Goal: Information Seeking & Learning: Check status

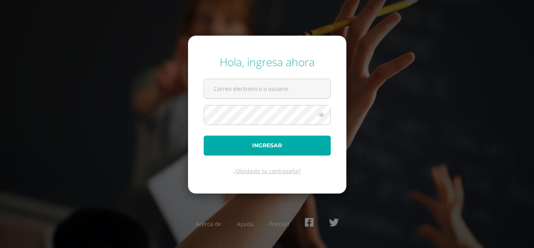
type input "[EMAIL_ADDRESS][DOMAIN_NAME]"
click at [268, 150] on button "Ingresar" at bounding box center [267, 145] width 127 height 20
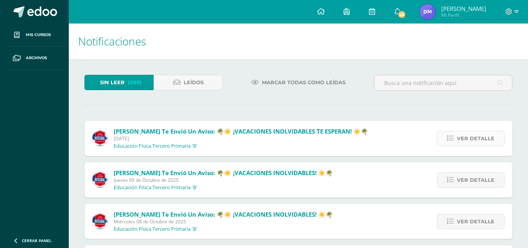
click at [469, 141] on span "Ver detalle" at bounding box center [476, 138] width 38 height 14
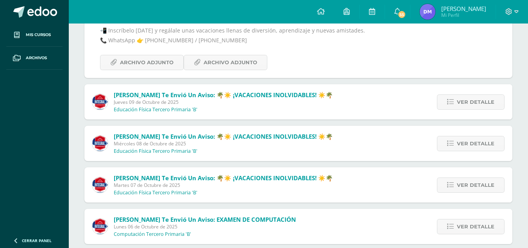
scroll to position [313, 0]
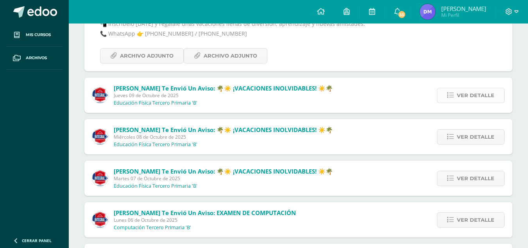
click at [467, 95] on span "Ver detalle" at bounding box center [476, 95] width 38 height 14
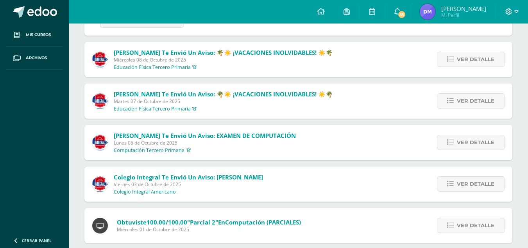
scroll to position [336, 0]
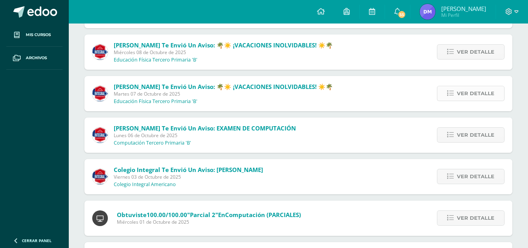
click at [471, 96] on span "Ver detalle" at bounding box center [476, 93] width 38 height 14
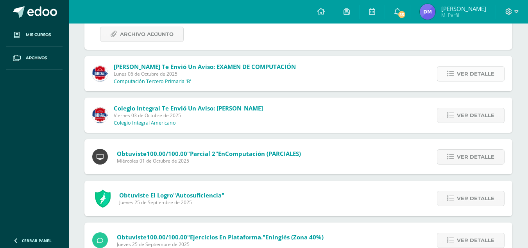
click at [472, 76] on span "Ver detalle" at bounding box center [476, 73] width 38 height 14
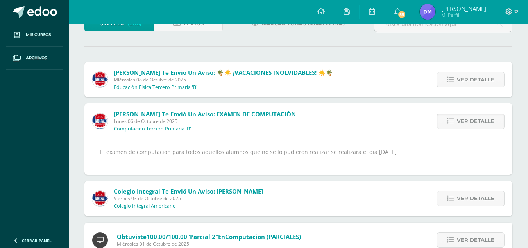
scroll to position [73, 0]
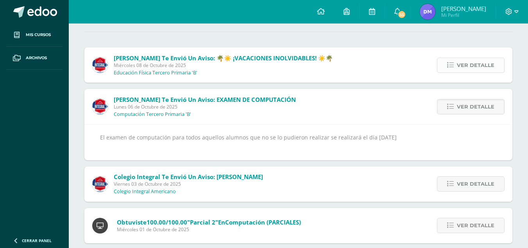
click at [459, 68] on span "Ver detalle" at bounding box center [476, 65] width 38 height 14
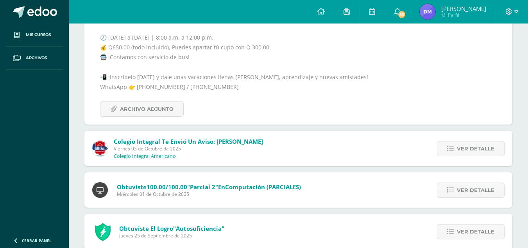
scroll to position [275, 0]
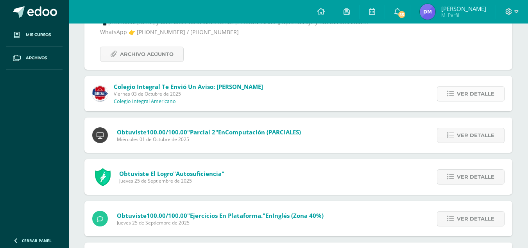
click at [478, 92] on span "Ver detalle" at bounding box center [476, 93] width 38 height 14
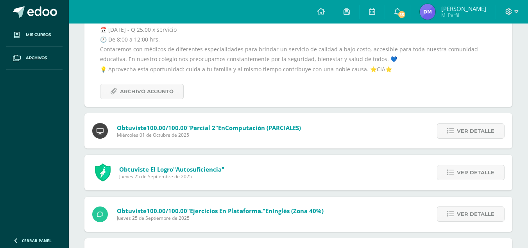
scroll to position [210, 0]
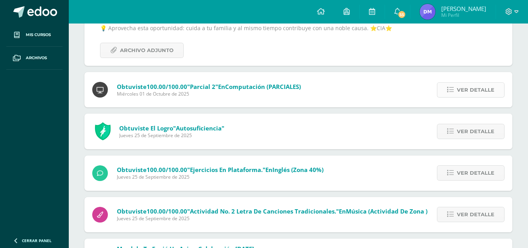
click at [468, 91] on span "Ver detalle" at bounding box center [476, 90] width 38 height 14
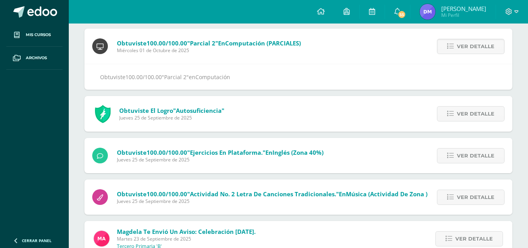
scroll to position [70, 0]
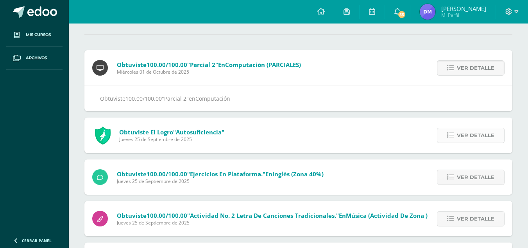
click at [493, 133] on span "Ver detalle" at bounding box center [476, 135] width 38 height 14
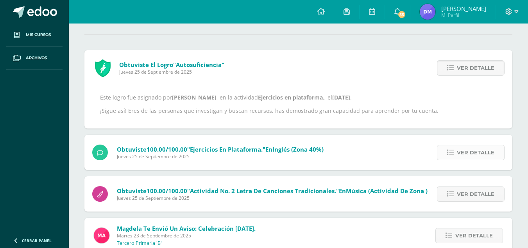
click at [483, 154] on span "Ver detalle" at bounding box center [476, 152] width 38 height 14
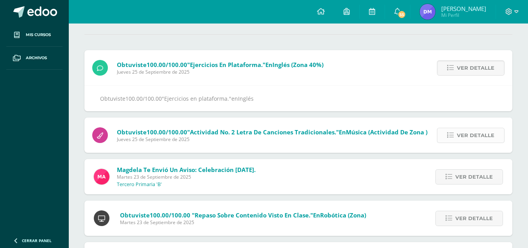
click at [480, 137] on span "Ver detalle" at bounding box center [476, 135] width 38 height 14
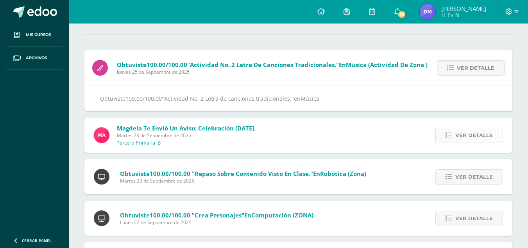
click at [478, 137] on span "Ver detalle" at bounding box center [475, 135] width 38 height 14
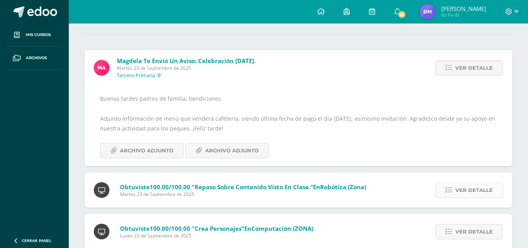
click at [465, 192] on span "Ver detalle" at bounding box center [475, 190] width 38 height 14
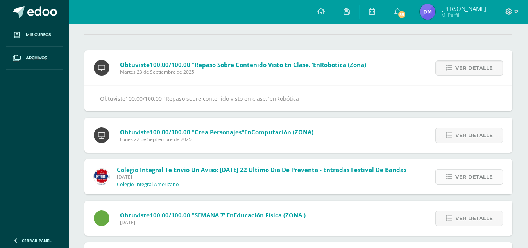
click at [471, 179] on span "Ver detalle" at bounding box center [475, 176] width 38 height 14
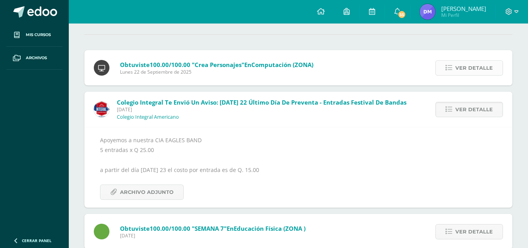
click at [492, 65] on span "Ver detalle" at bounding box center [475, 68] width 38 height 14
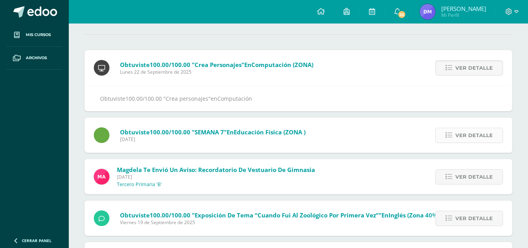
click at [471, 137] on span "Ver detalle" at bounding box center [475, 135] width 38 height 14
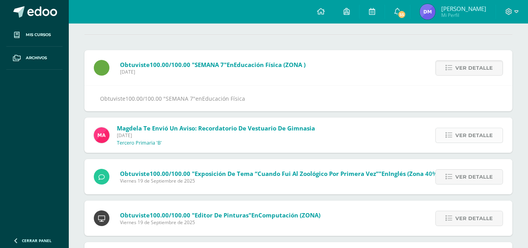
click at [472, 133] on span "Ver detalle" at bounding box center [475, 135] width 38 height 14
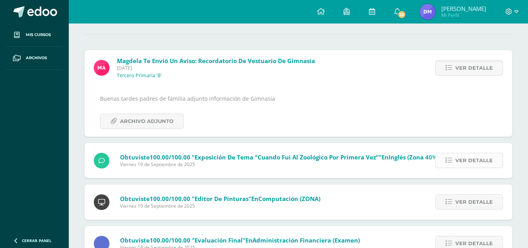
click at [464, 157] on span "Ver detalle" at bounding box center [475, 160] width 38 height 14
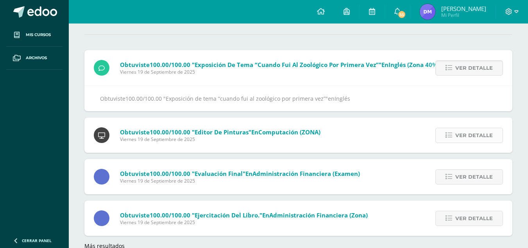
click at [470, 139] on span "Ver detalle" at bounding box center [475, 135] width 38 height 14
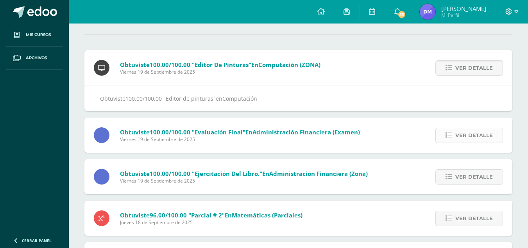
click at [474, 140] on span "Ver detalle" at bounding box center [475, 135] width 38 height 14
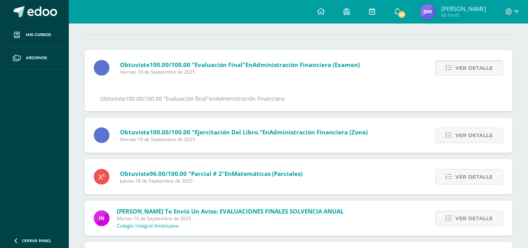
click at [474, 140] on span "Ver detalle" at bounding box center [475, 135] width 38 height 14
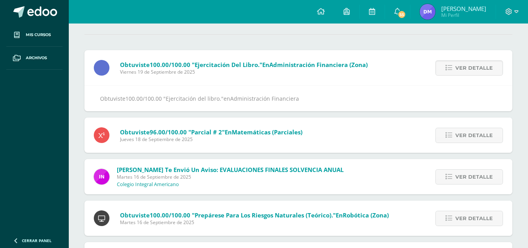
click at [474, 140] on span "Ver detalle" at bounding box center [475, 135] width 38 height 14
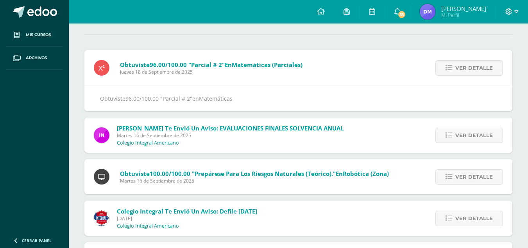
click at [474, 140] on span "Ver detalle" at bounding box center [475, 135] width 38 height 14
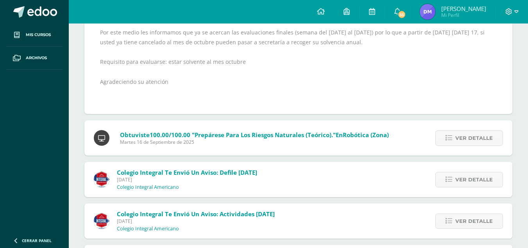
scroll to position [163, 0]
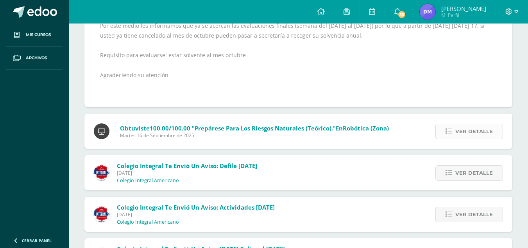
click at [474, 128] on span "Ver detalle" at bounding box center [475, 131] width 38 height 14
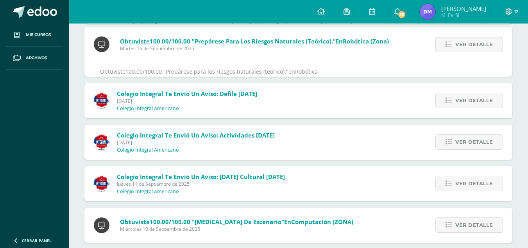
scroll to position [128, 0]
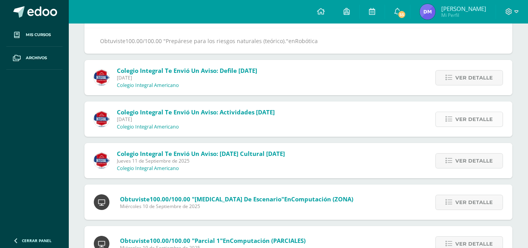
click at [473, 122] on span "Ver detalle" at bounding box center [475, 119] width 38 height 14
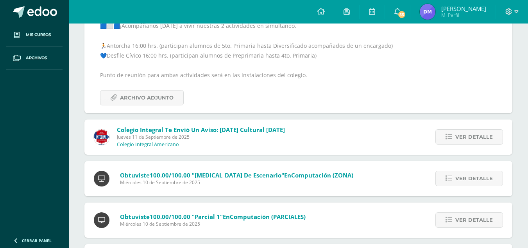
scroll to position [185, 0]
click at [466, 128] on div "Ver detalle" at bounding box center [468, 136] width 89 height 35
click at [469, 133] on span "Ver detalle" at bounding box center [475, 136] width 38 height 14
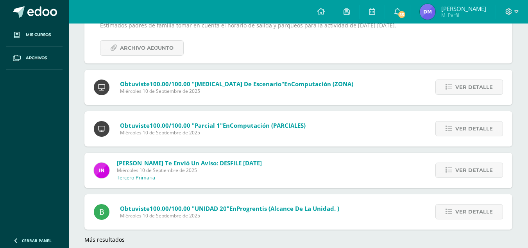
scroll to position [150, 0]
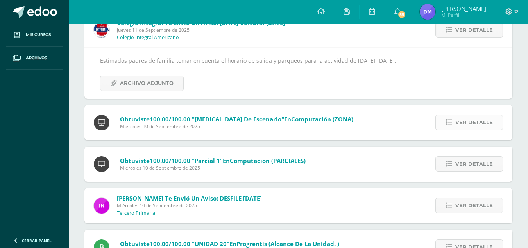
click at [469, 129] on span "Ver detalle" at bounding box center [475, 122] width 38 height 14
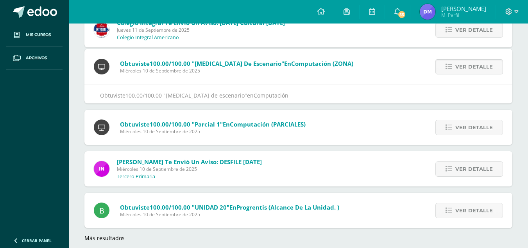
scroll to position [129, 0]
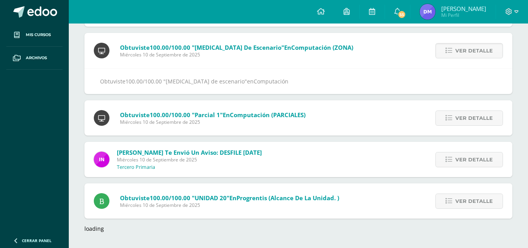
click at [469, 126] on div "Ver detalle" at bounding box center [468, 117] width 89 height 35
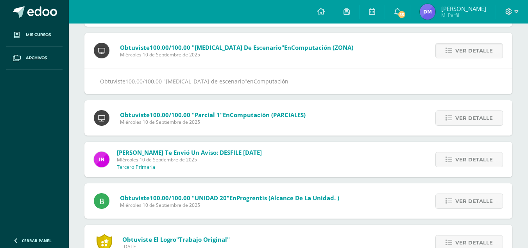
scroll to position [150, 0]
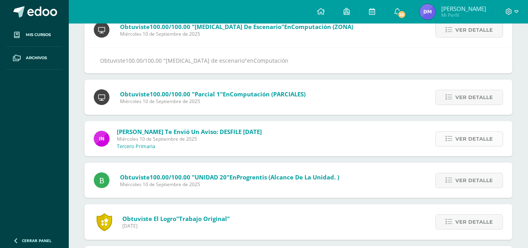
click at [471, 135] on span "Ver detalle" at bounding box center [475, 138] width 38 height 14
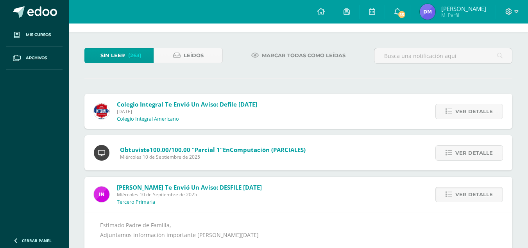
scroll to position [0, 0]
